Goal: Book appointment/travel/reservation

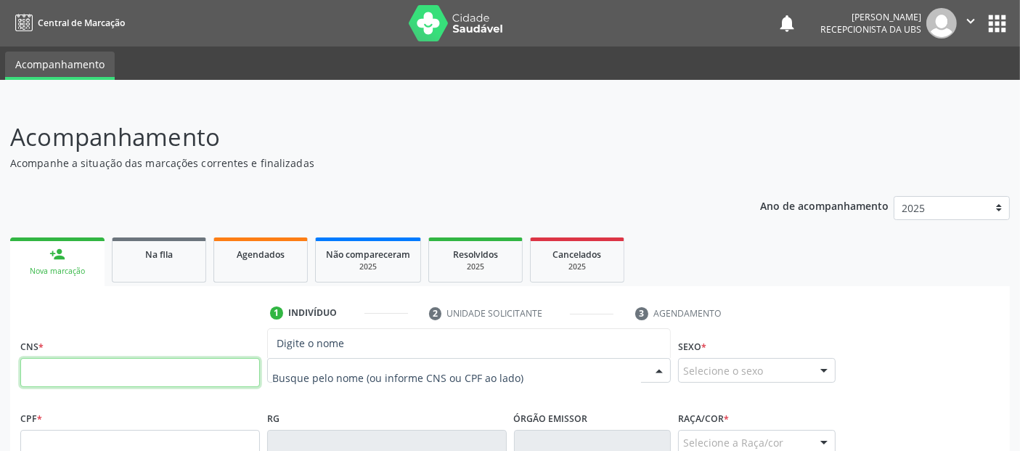
click at [224, 382] on input "text" at bounding box center [140, 372] width 240 height 29
type input "700 4054 6134 0645"
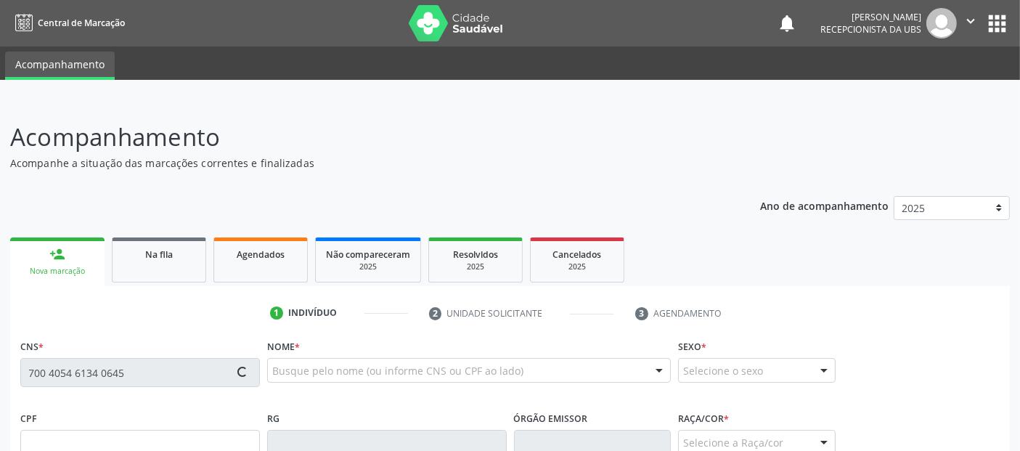
type input "030.692.114-61"
type input "[DATE]"
type input "[PERSON_NAME]"
type input "[PHONE_NUMBER]"
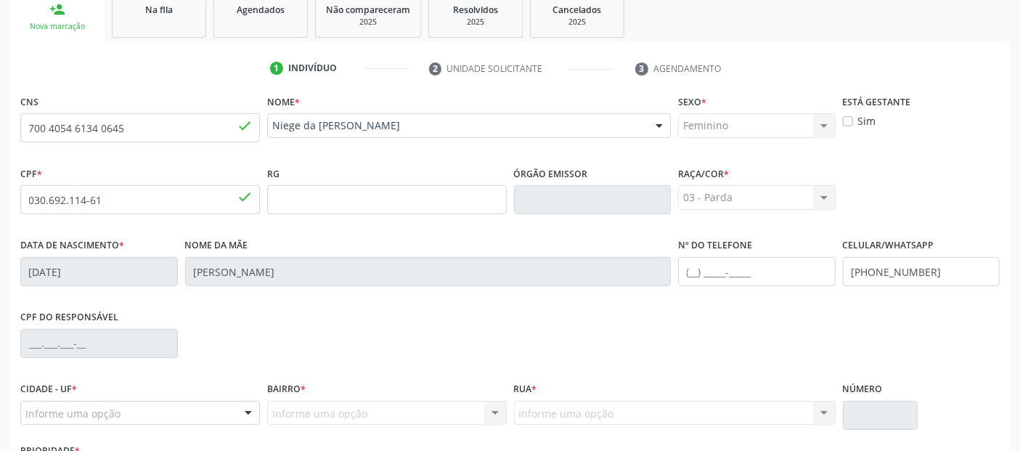
scroll to position [355, 0]
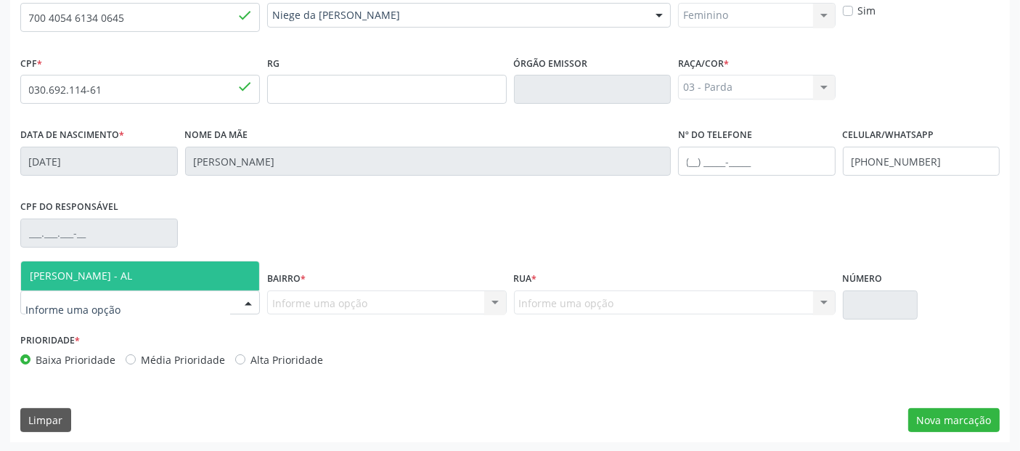
click at [165, 306] on div at bounding box center [140, 302] width 240 height 25
click at [131, 285] on span "[PERSON_NAME] - AL" at bounding box center [140, 275] width 238 height 29
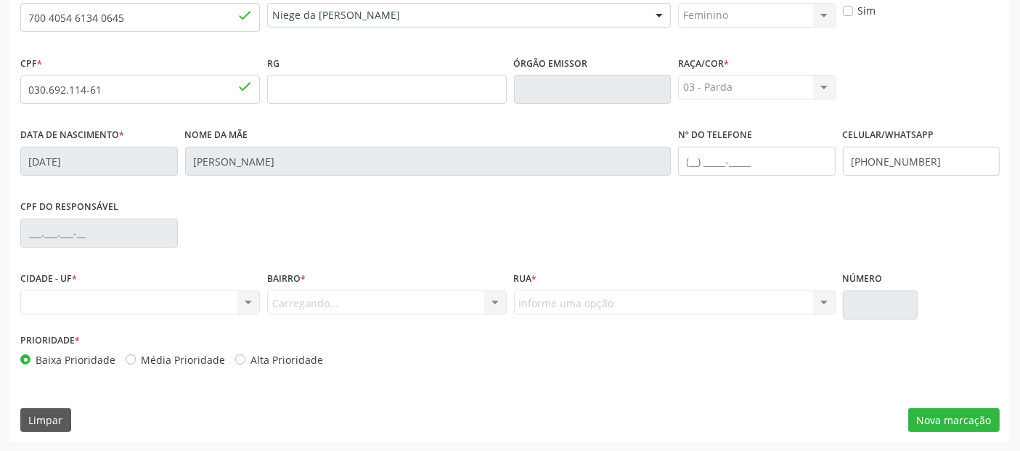
click at [358, 305] on div "Carregando... Nenhum resultado encontrado para: " " Nenhuma opção encontrada. D…" at bounding box center [387, 302] width 240 height 25
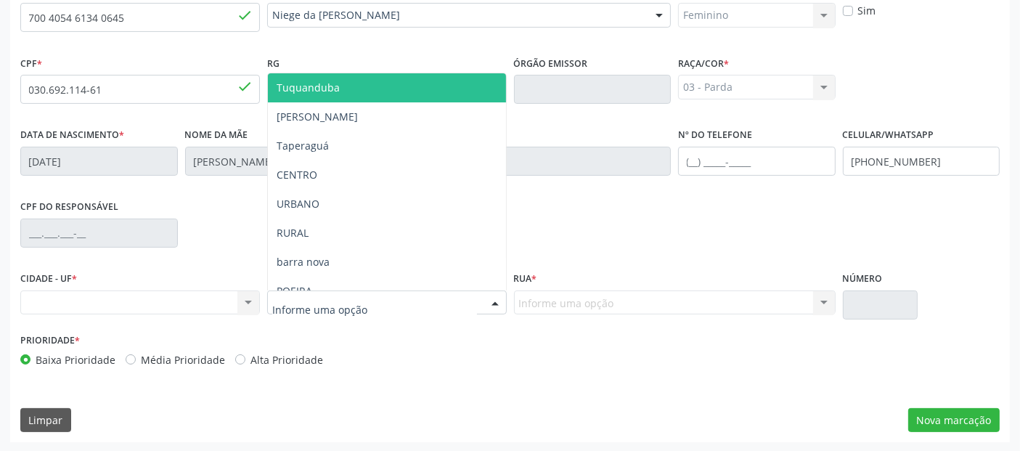
click at [358, 305] on input "text" at bounding box center [374, 309] width 205 height 29
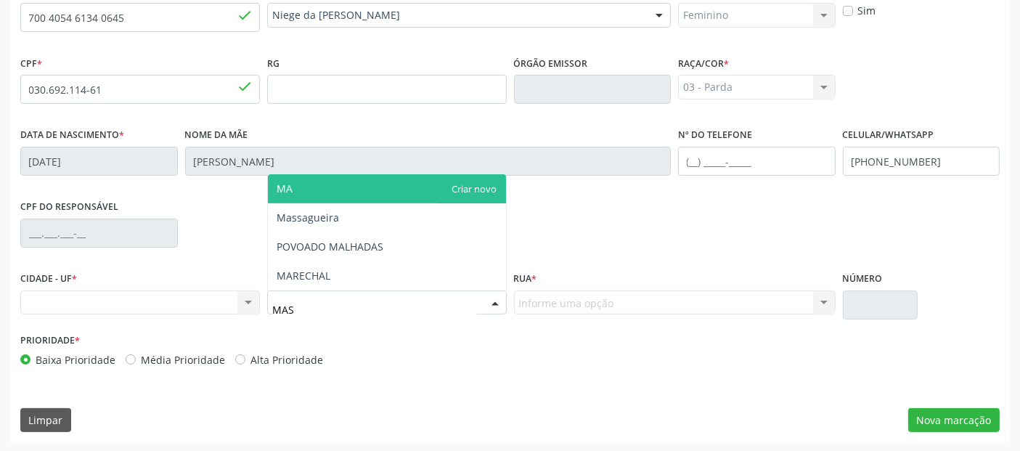
type input "MASS"
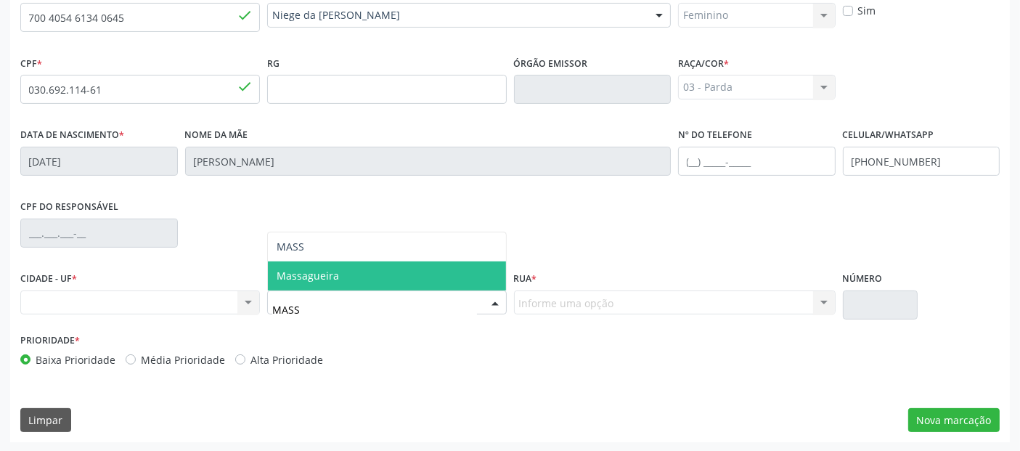
click at [430, 261] on span "Massagueira" at bounding box center [387, 275] width 238 height 29
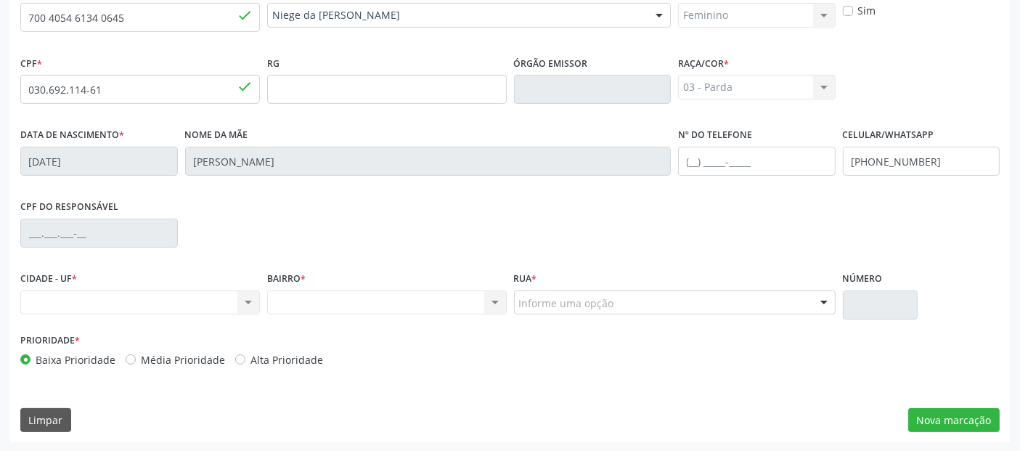
click at [581, 291] on div "Informe uma opção" at bounding box center [675, 302] width 322 height 25
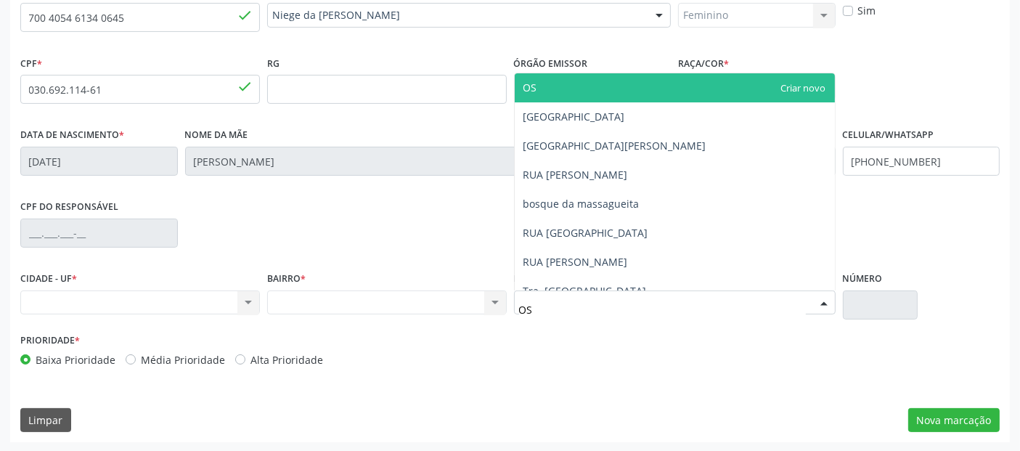
type input "OSC"
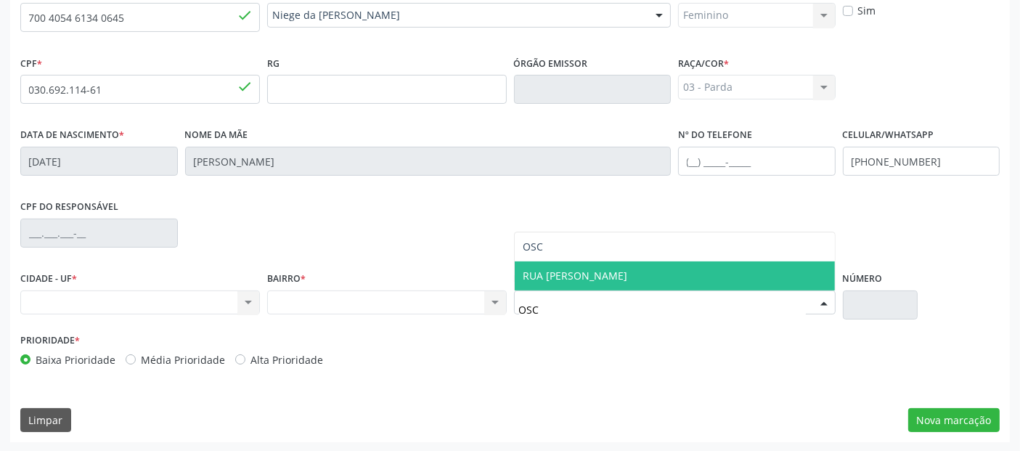
click at [636, 279] on span "RUA [PERSON_NAME]" at bounding box center [675, 275] width 320 height 29
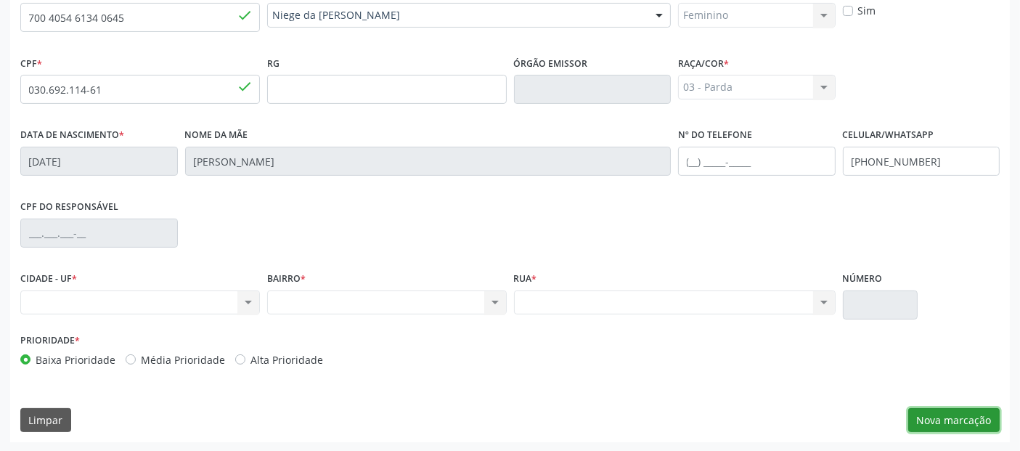
click at [954, 422] on button "Nova marcação" at bounding box center [953, 420] width 91 height 25
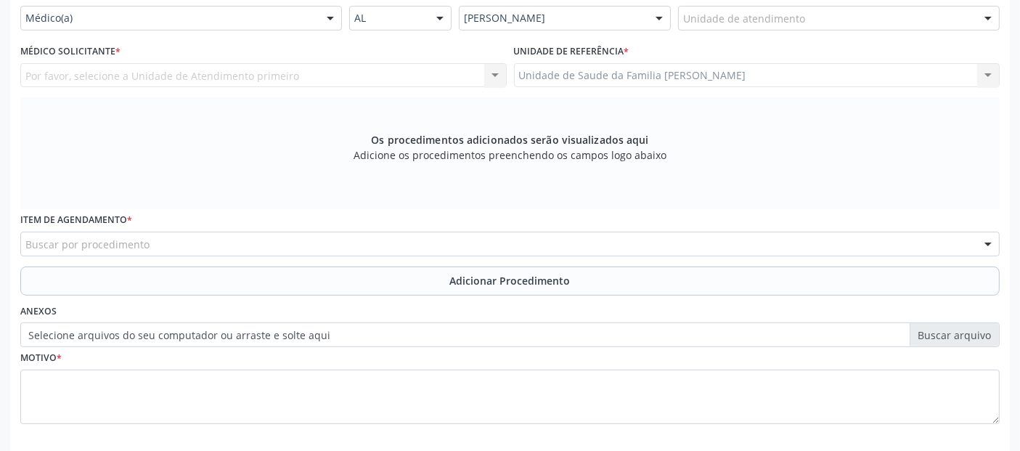
scroll to position [241, 0]
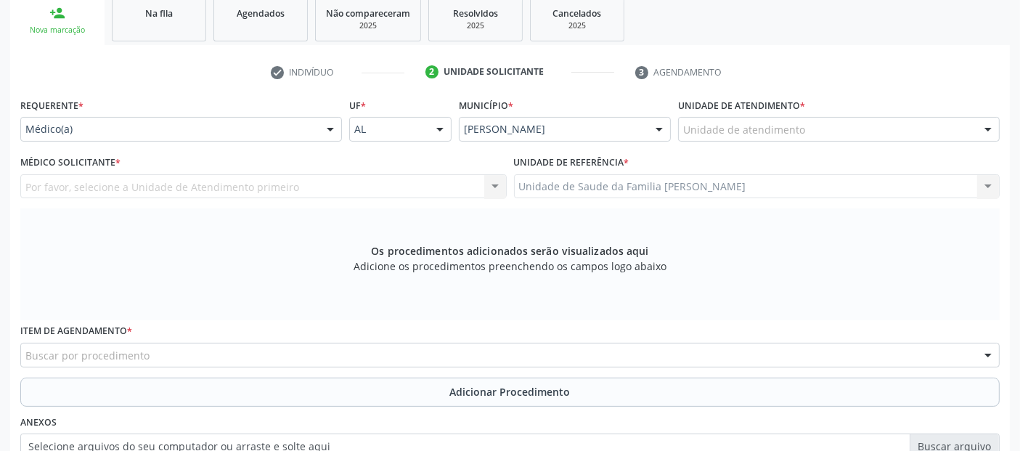
click at [804, 126] on div "Unidade de atendimento" at bounding box center [839, 129] width 322 height 25
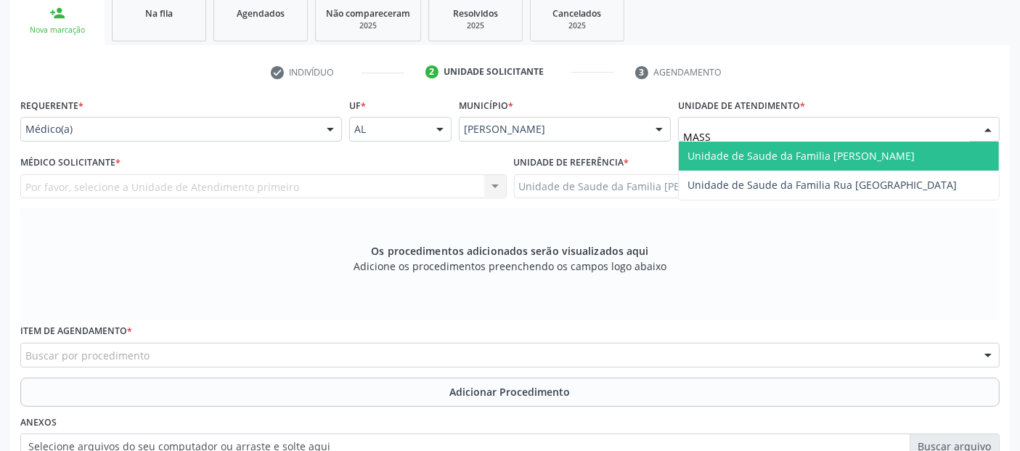
type input "MASSA"
click at [798, 145] on span "Unidade de Saude da Familia [PERSON_NAME]" at bounding box center [839, 156] width 320 height 29
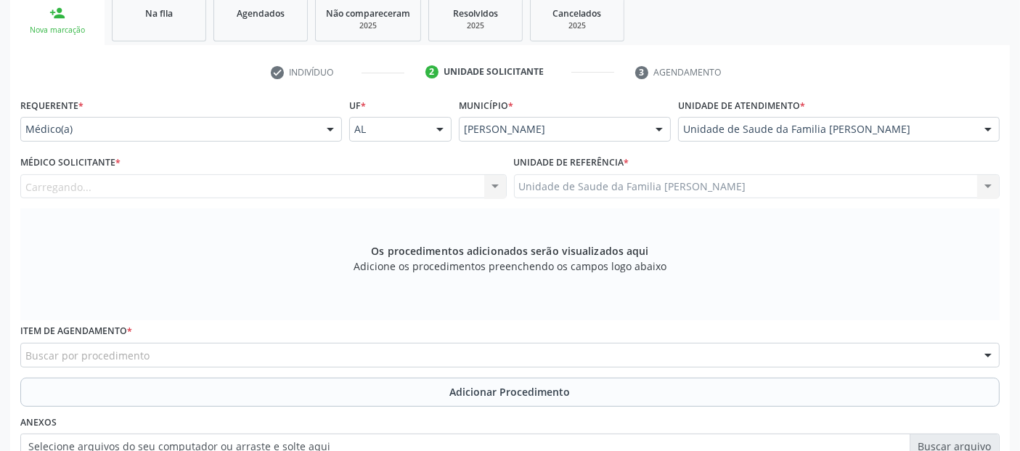
click at [258, 190] on div "Carregando..." at bounding box center [263, 186] width 486 height 25
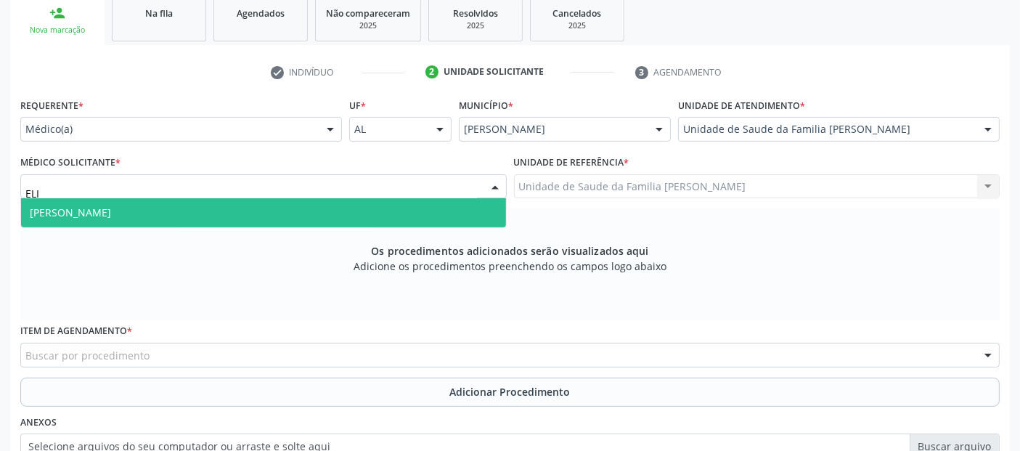
type input "ELIZ"
click at [242, 202] on span "[PERSON_NAME]" at bounding box center [263, 212] width 485 height 29
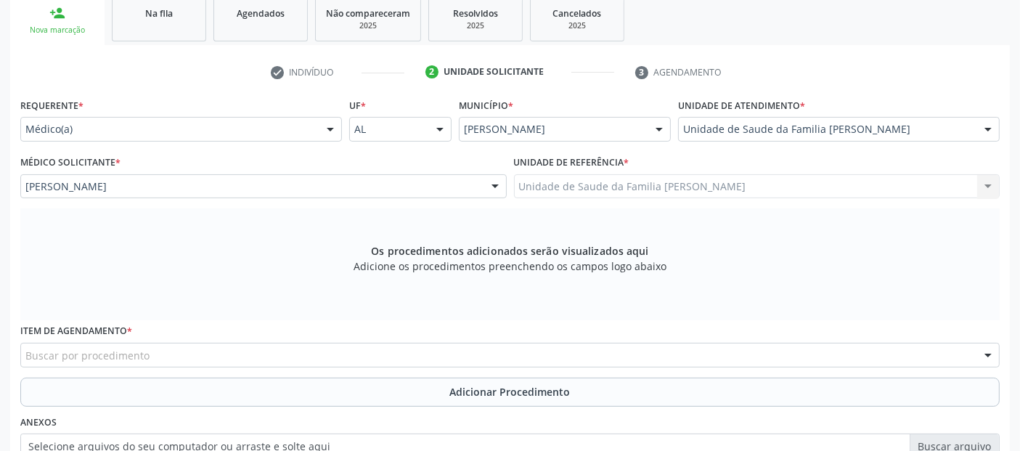
click at [258, 344] on div "Buscar por procedimento" at bounding box center [509, 355] width 979 height 25
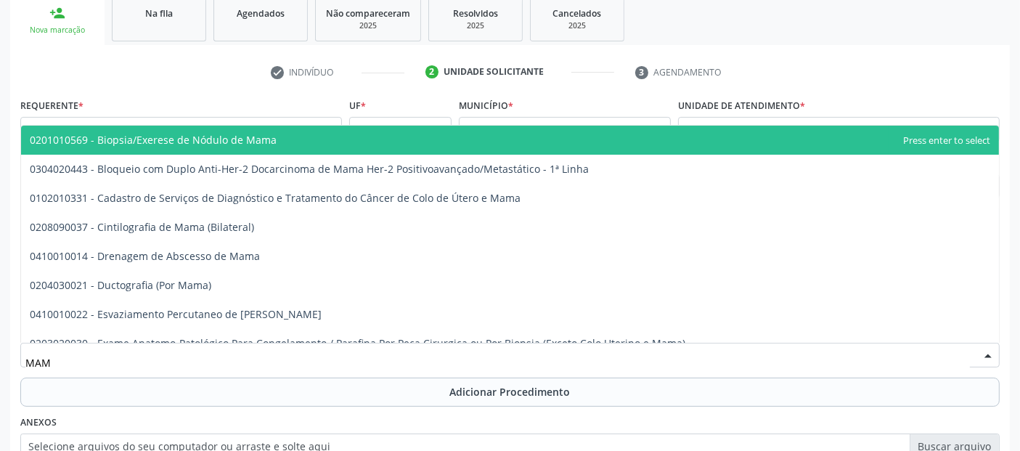
type input "MAMO"
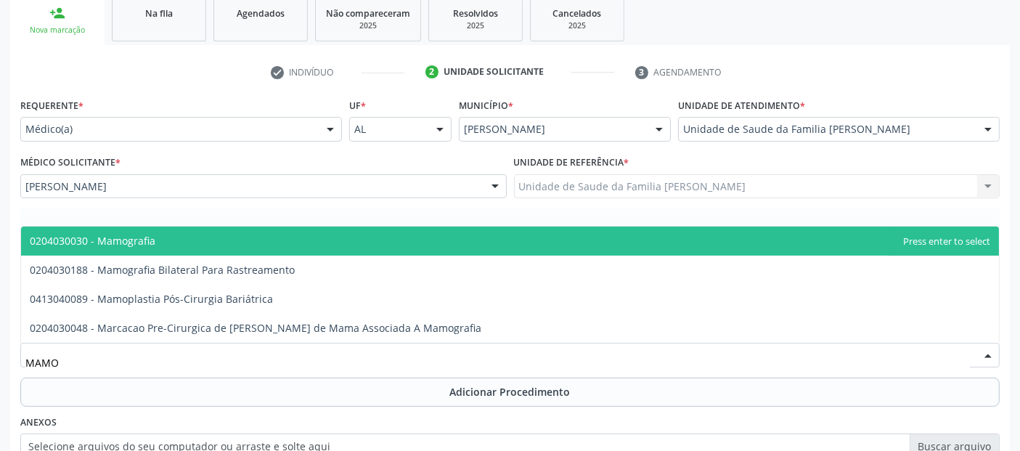
click at [269, 237] on span "0204030030 - Mamografia" at bounding box center [510, 240] width 978 height 29
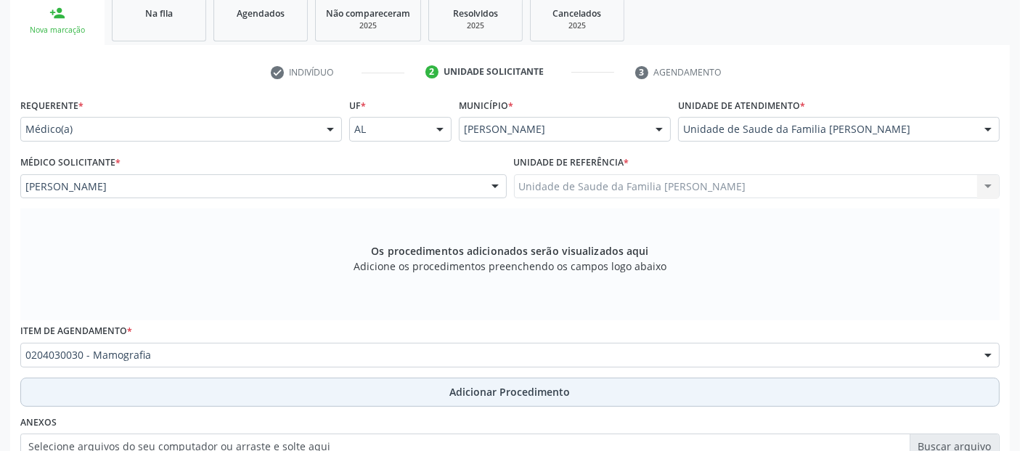
click at [340, 400] on button "Adicionar Procedimento" at bounding box center [509, 391] width 979 height 29
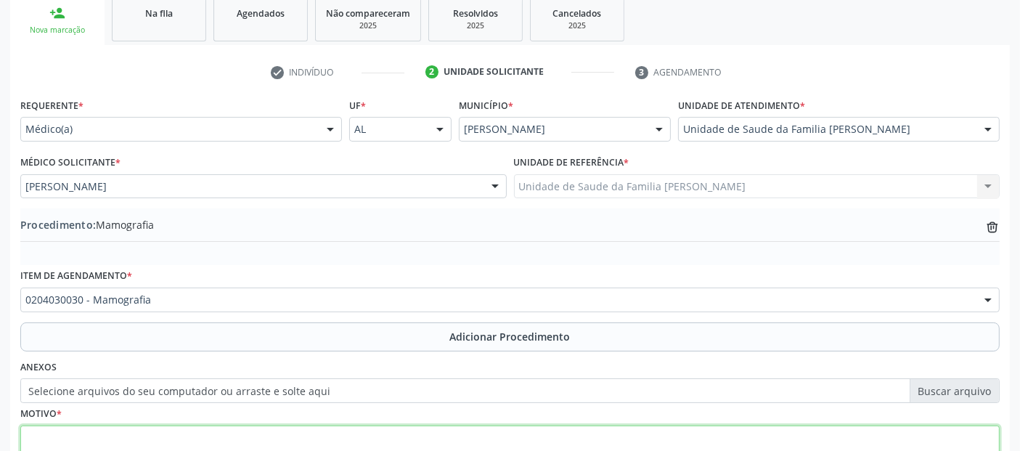
click at [392, 428] on textarea at bounding box center [509, 452] width 979 height 55
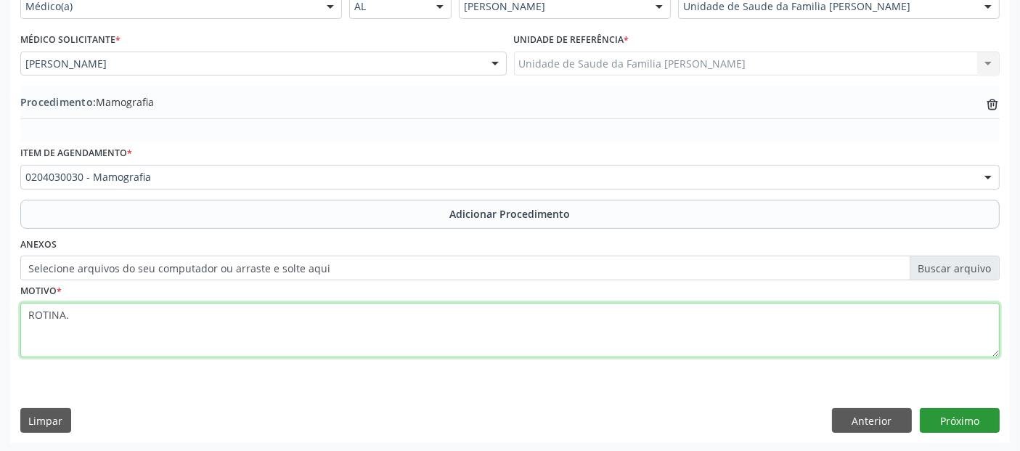
type textarea "ROTINA."
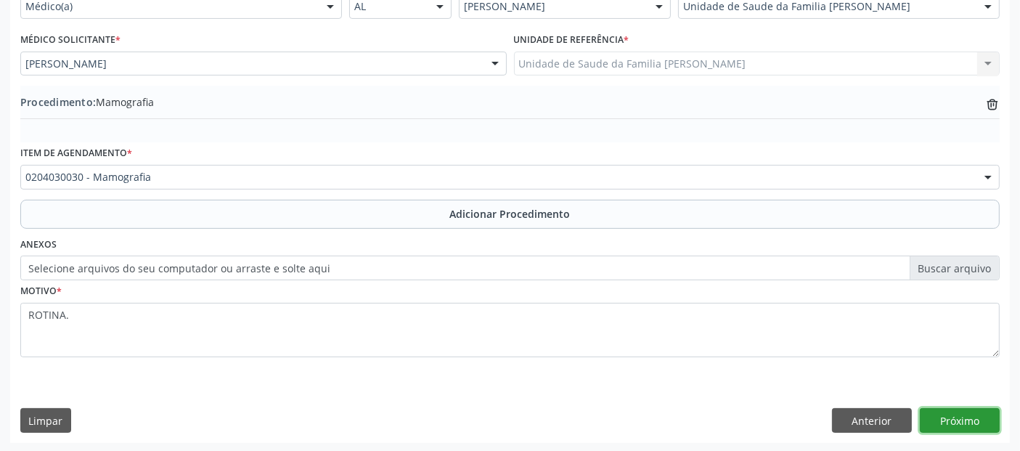
click at [947, 422] on button "Próximo" at bounding box center [960, 420] width 80 height 25
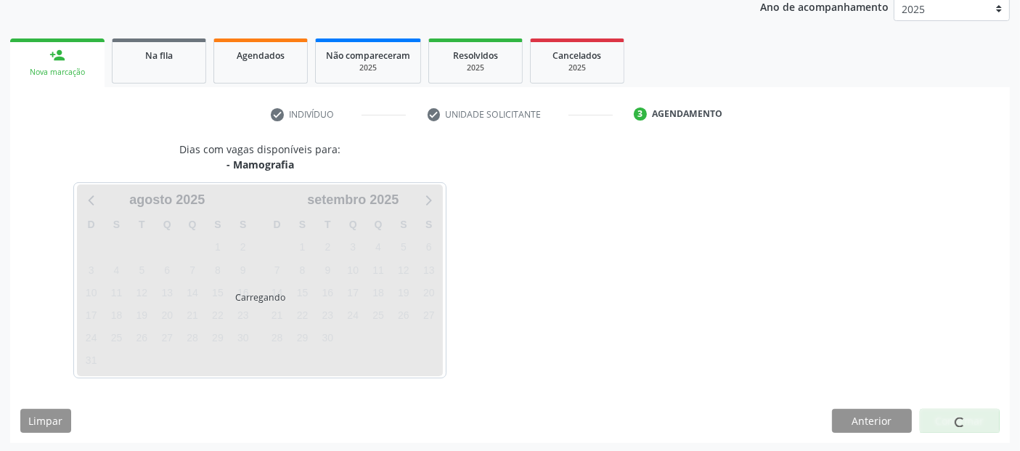
scroll to position [242, 0]
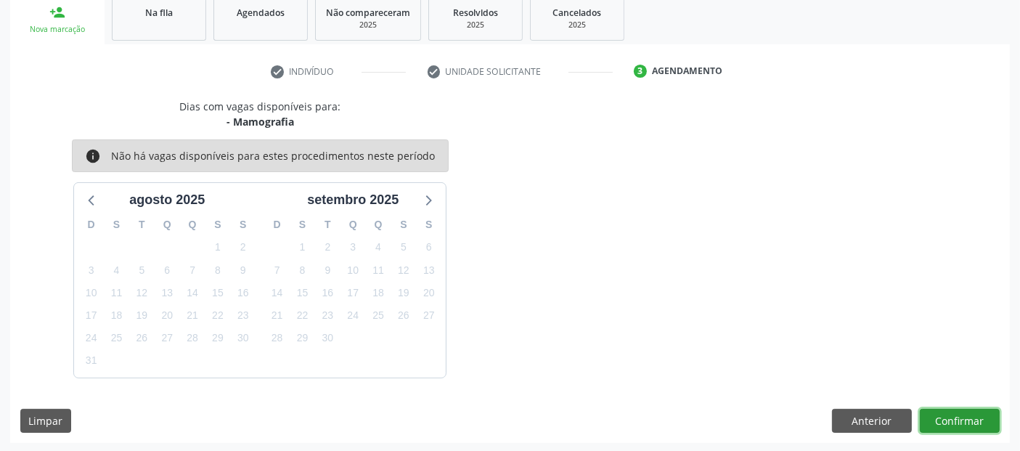
click at [963, 414] on button "Confirmar" at bounding box center [960, 421] width 80 height 25
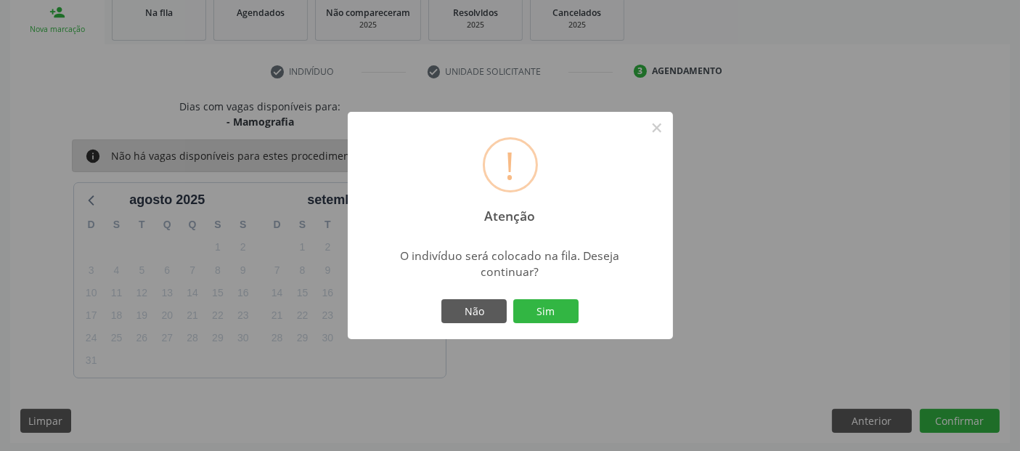
click at [555, 291] on div "! Atenção × O indivíduo será colocado na fila. Deseja continuar? Não Sim" at bounding box center [510, 226] width 325 height 228
click at [553, 306] on button "Sim" at bounding box center [545, 311] width 65 height 25
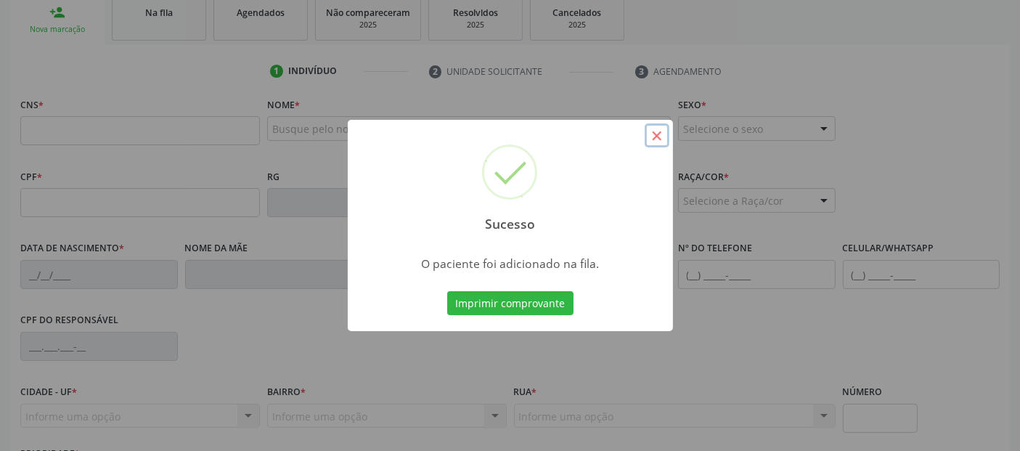
click at [663, 131] on button "×" at bounding box center [656, 135] width 25 height 25
